Goal: Task Accomplishment & Management: Manage account settings

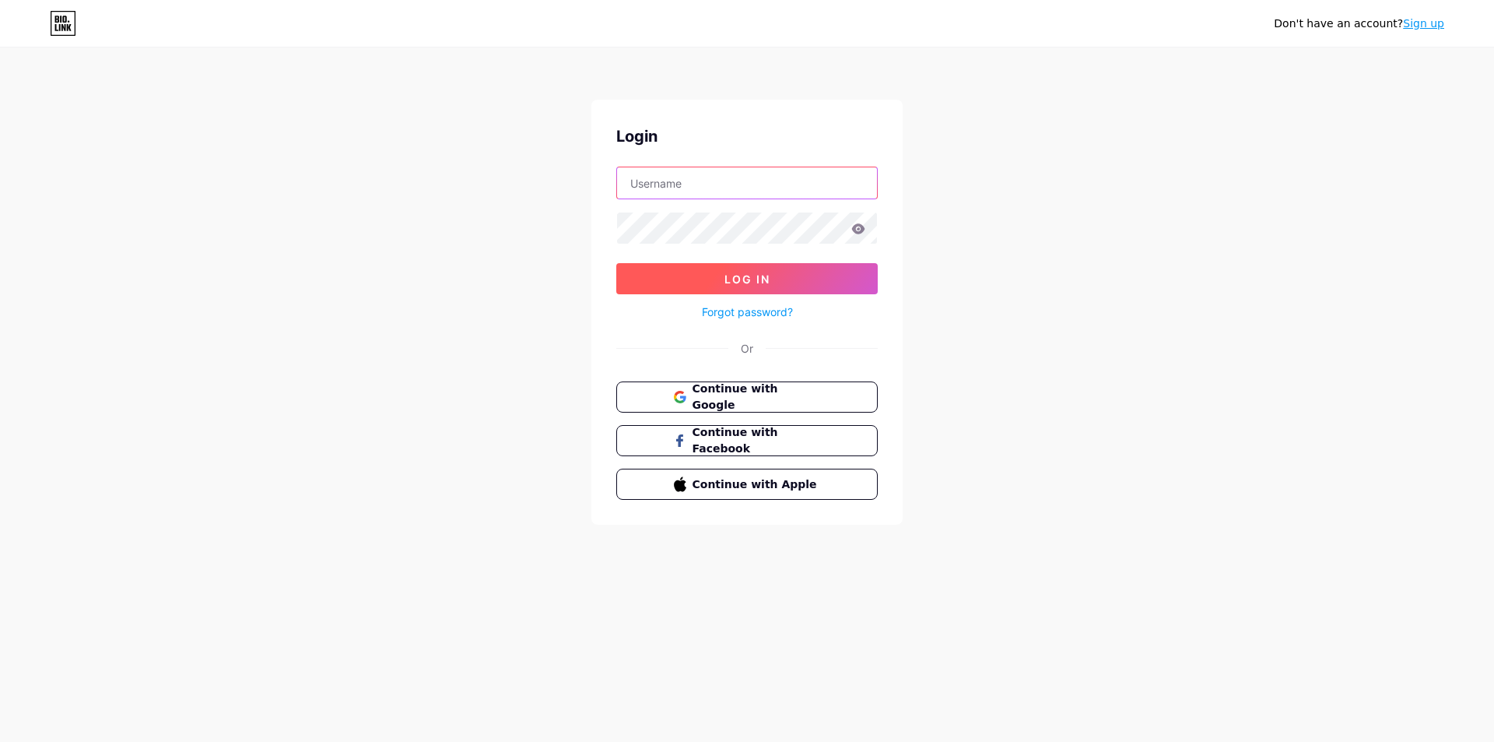
type input "[EMAIL_ADDRESS][DOMAIN_NAME]"
click at [750, 284] on span "Log In" at bounding box center [748, 278] width 46 height 13
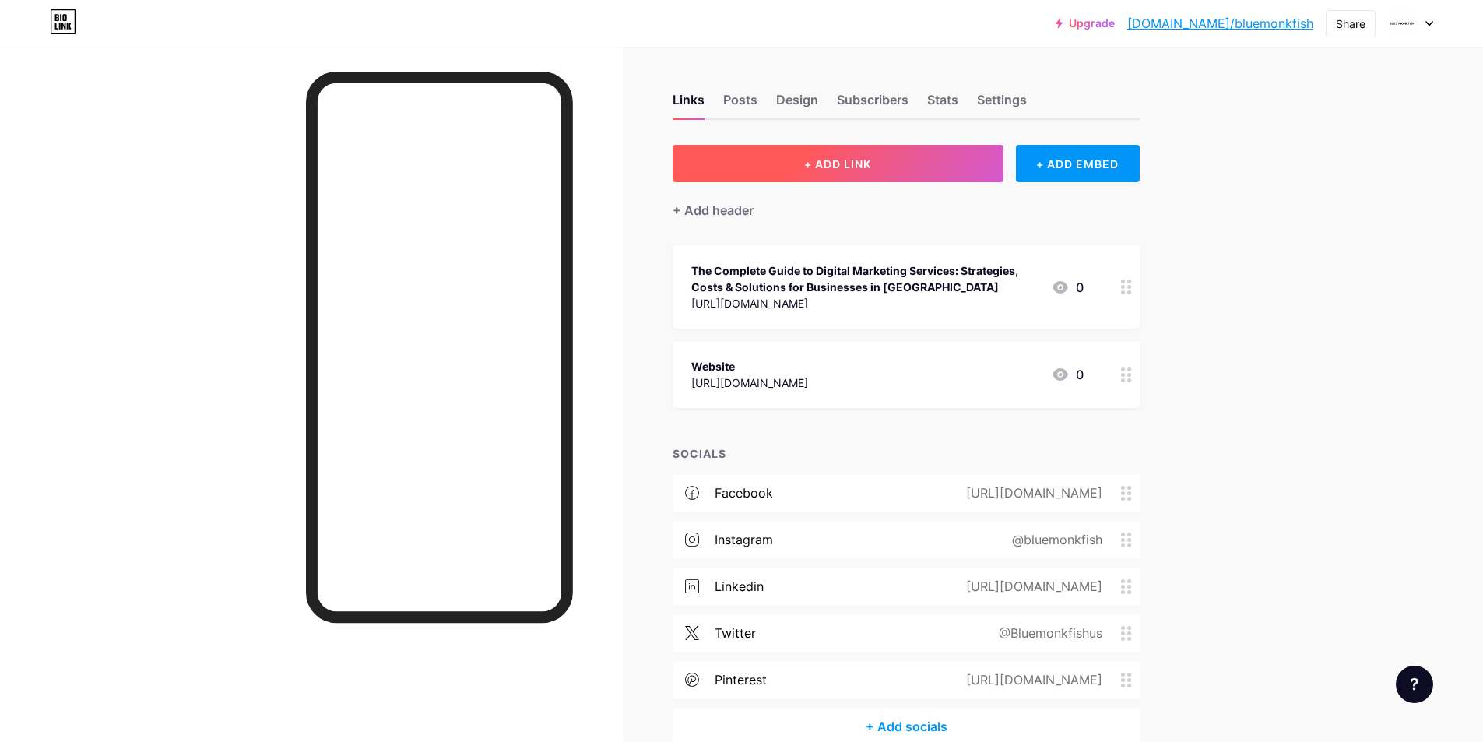
click at [819, 167] on span "+ ADD LINK" at bounding box center [837, 163] width 67 height 13
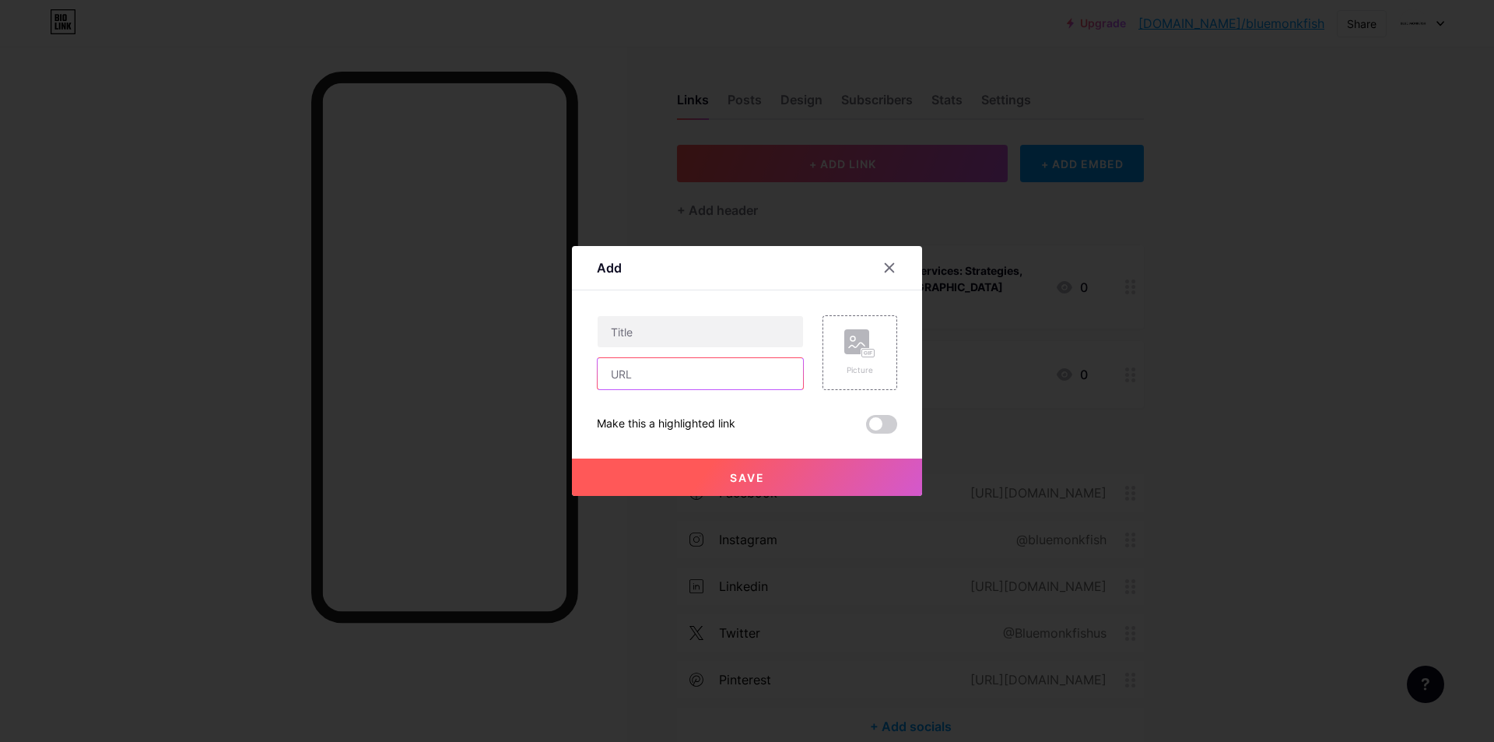
click at [695, 375] on input "text" at bounding box center [700, 373] width 205 height 31
paste input "[URL][DOMAIN_NAME]"
type input "[URL][DOMAIN_NAME]"
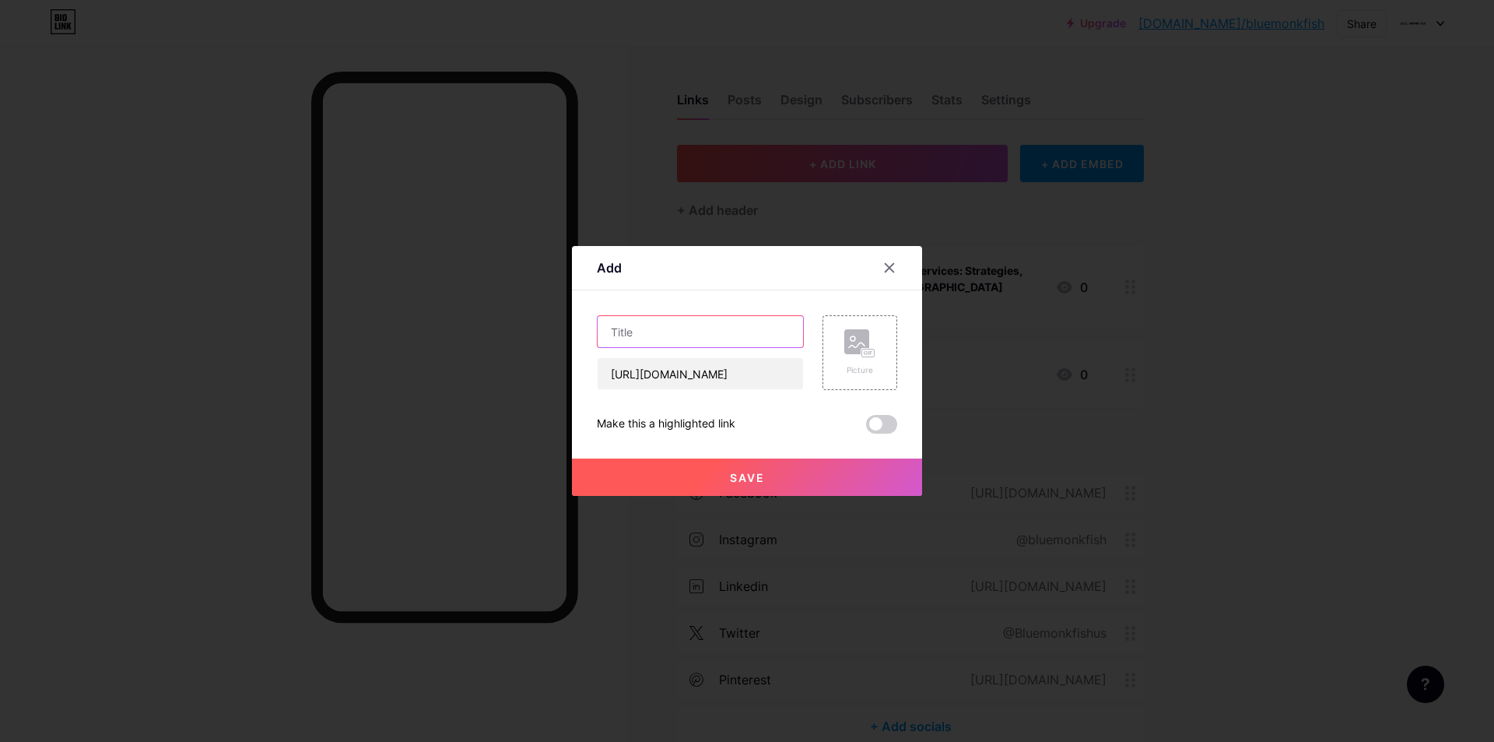
click at [670, 335] on input "text" at bounding box center [700, 331] width 205 height 31
paste input "Finding the Best SEO Service Company for Your Business in [DATE]"
type input "Finding the Best SEO Service Company for Your Business in [DATE]"
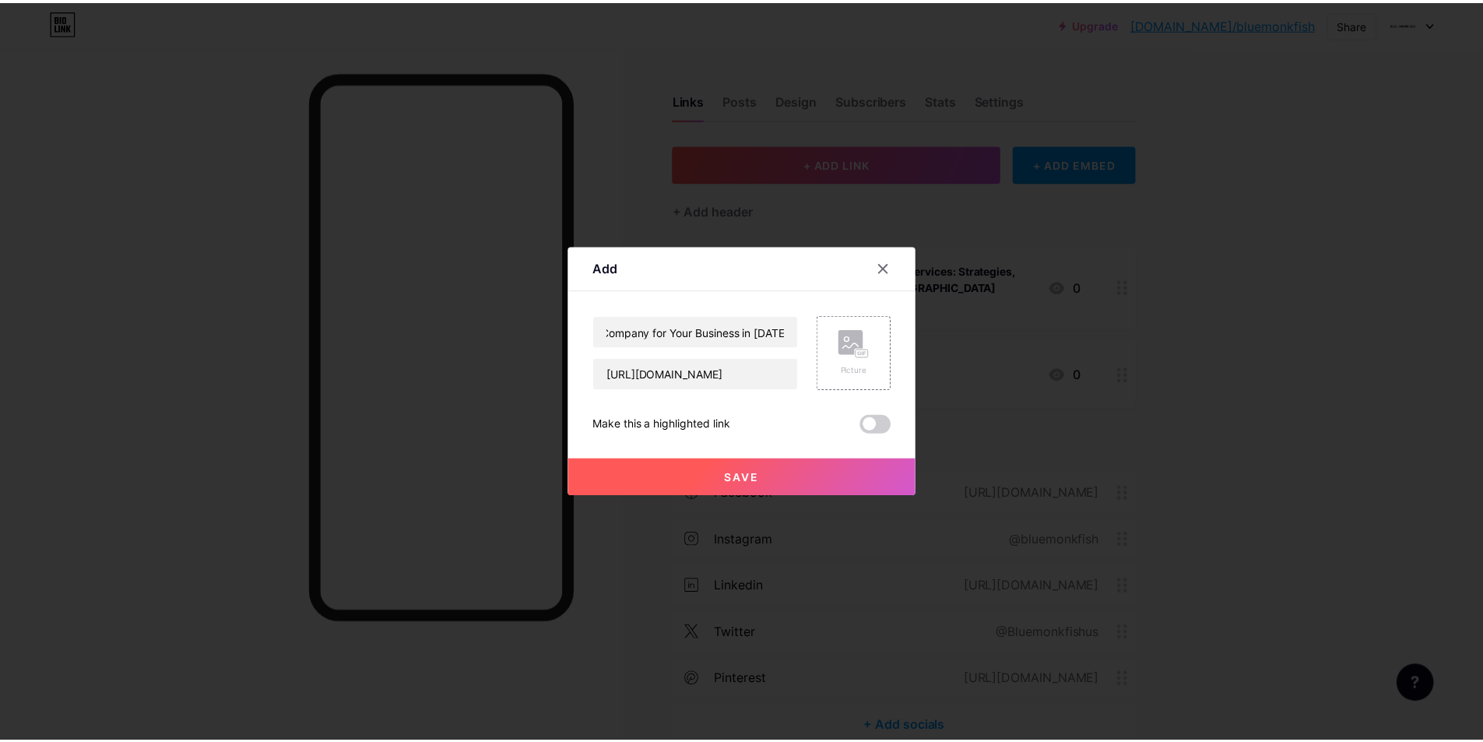
scroll to position [0, 0]
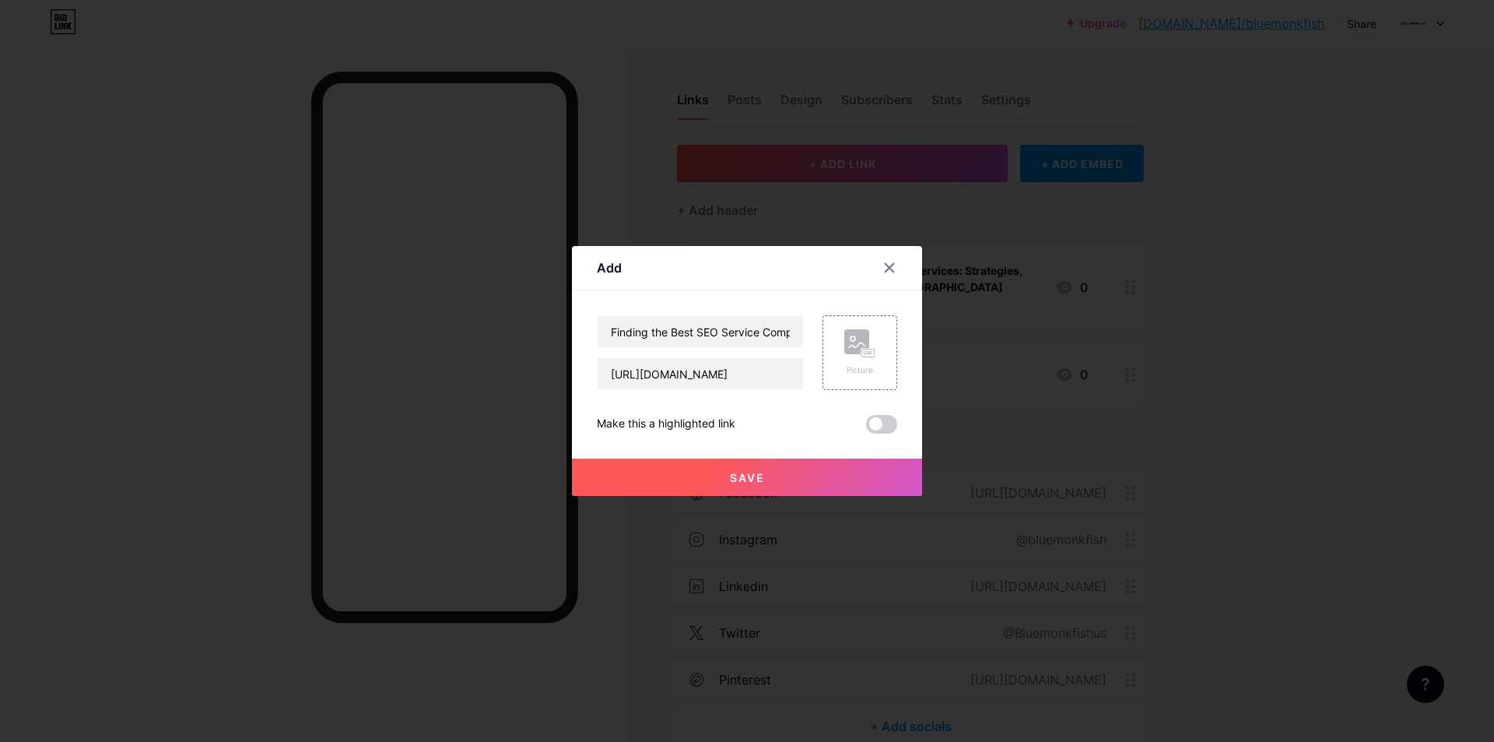
click at [872, 420] on span at bounding box center [881, 424] width 31 height 19
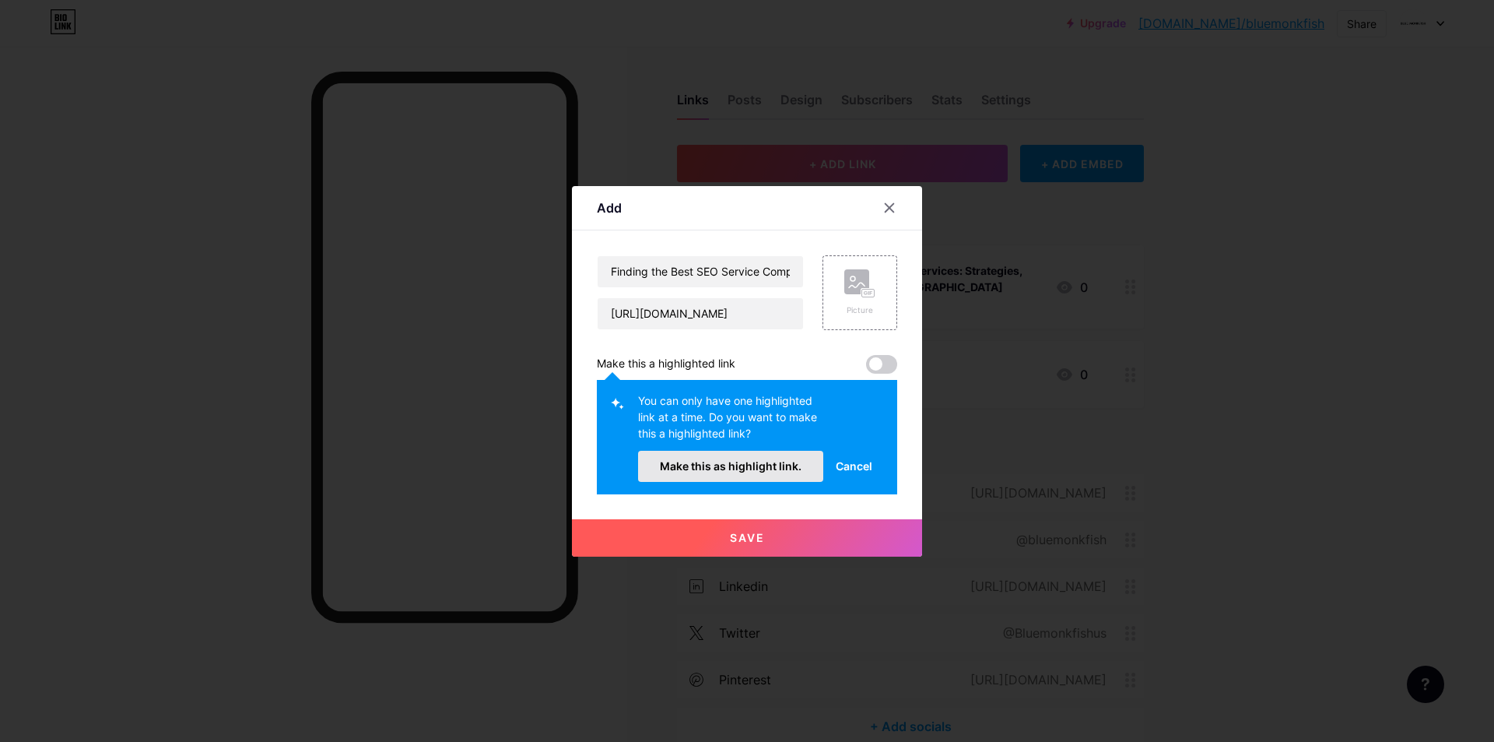
click at [698, 464] on span "Make this as highlight link." at bounding box center [731, 465] width 142 height 13
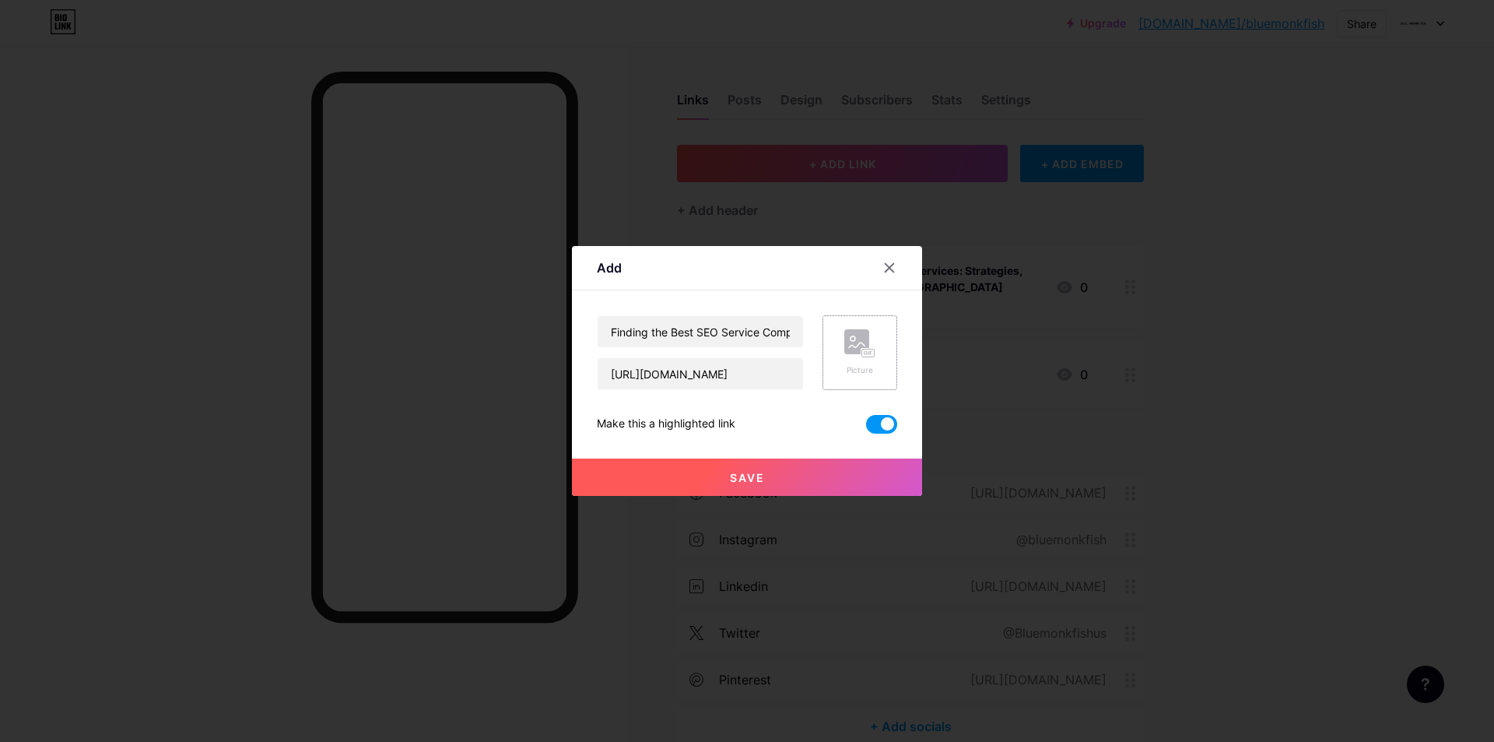
click at [853, 355] on icon at bounding box center [859, 343] width 31 height 29
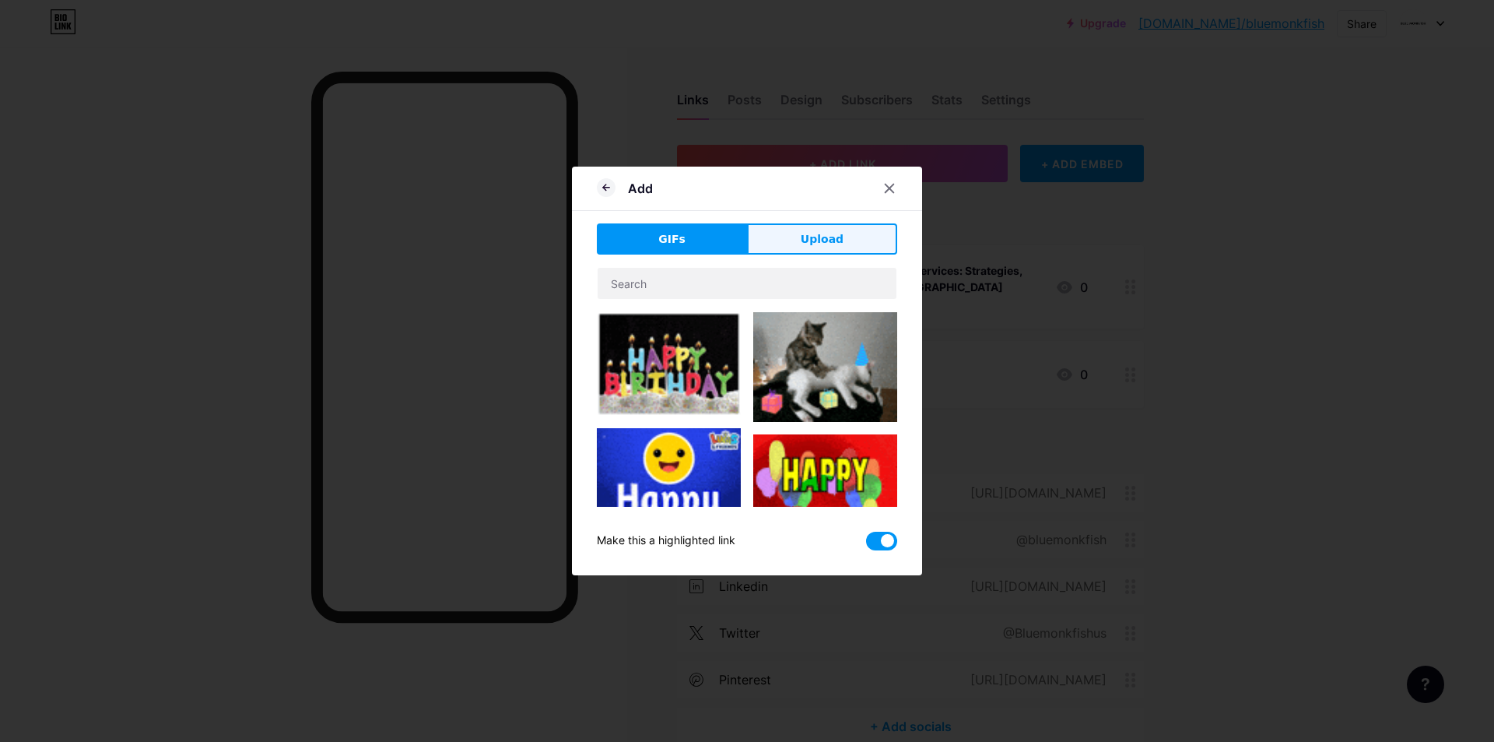
click at [834, 240] on span "Upload" at bounding box center [822, 239] width 43 height 16
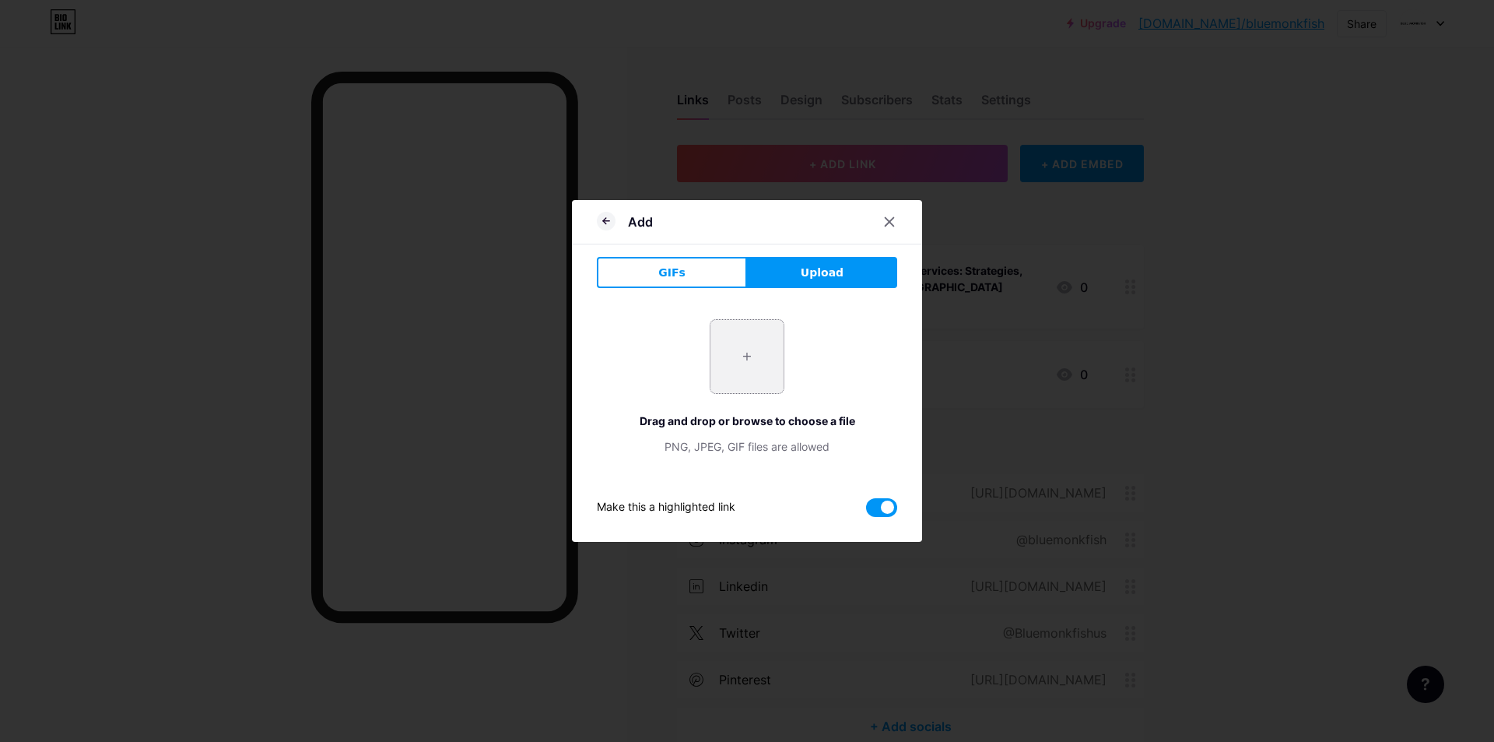
click at [760, 355] on input "file" at bounding box center [747, 356] width 73 height 73
type input "C:\fakepath\Finding the Best SEO Service Company for Your Business.jpg"
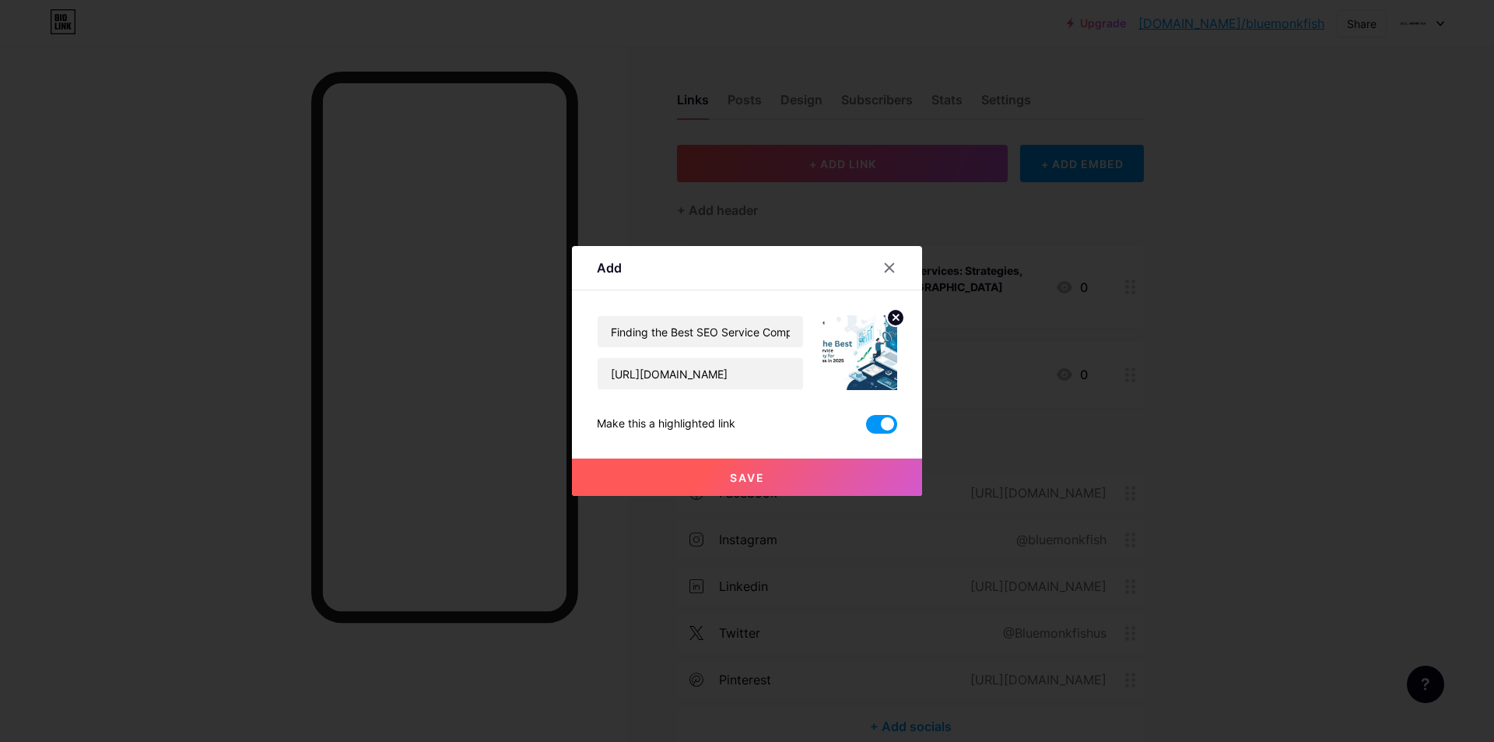
click at [680, 468] on button "Save" at bounding box center [747, 476] width 350 height 37
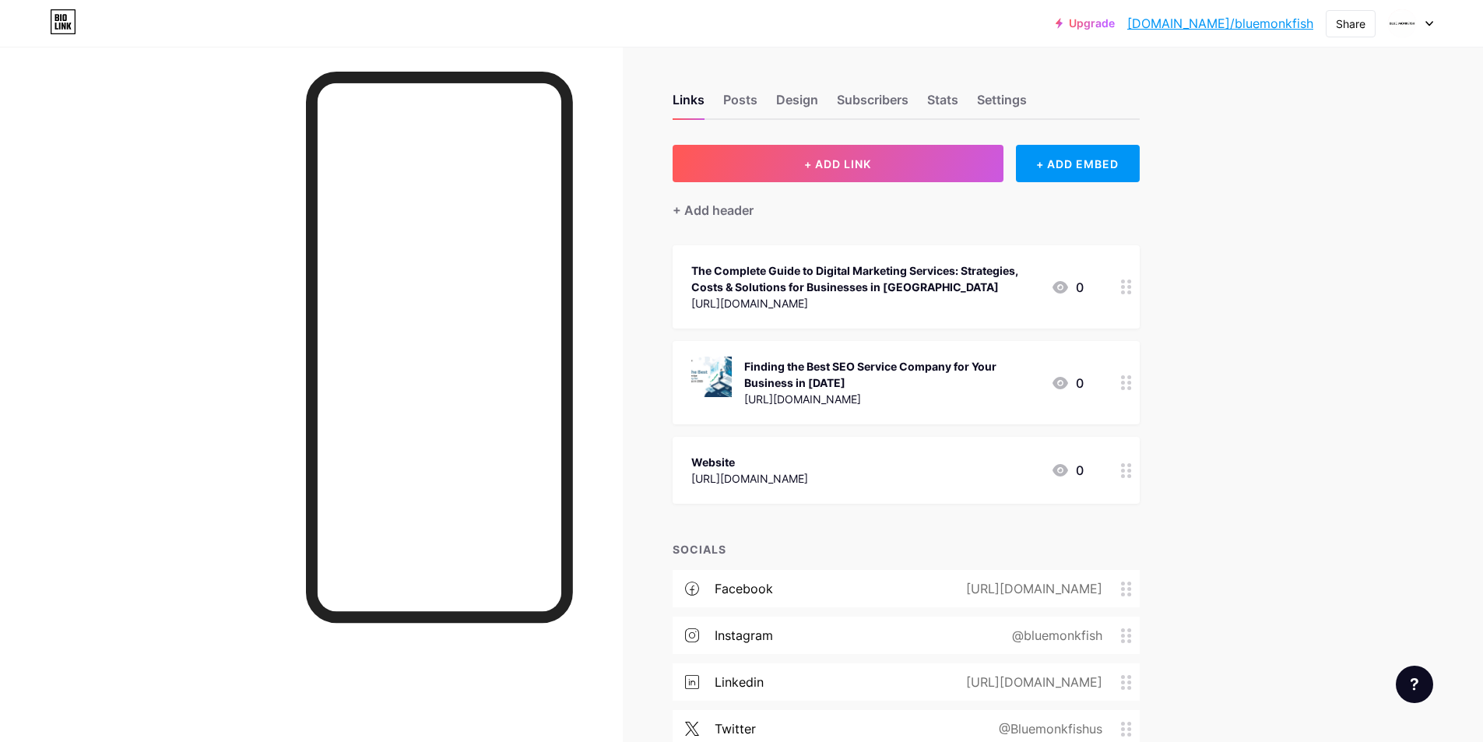
click at [1246, 25] on link "[DOMAIN_NAME]/bluemonkfish" at bounding box center [1220, 23] width 186 height 19
